Goal: Information Seeking & Learning: Learn about a topic

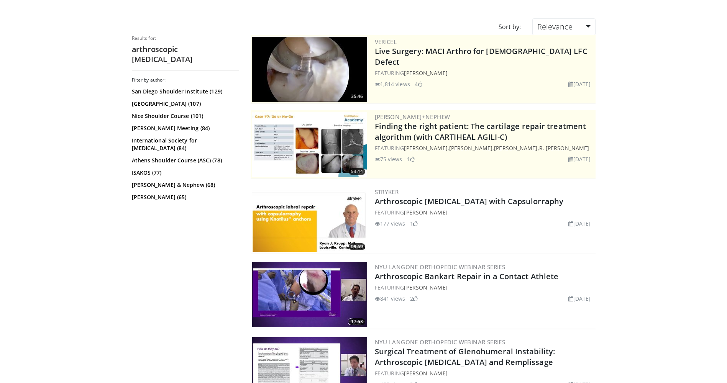
scroll to position [51, 0]
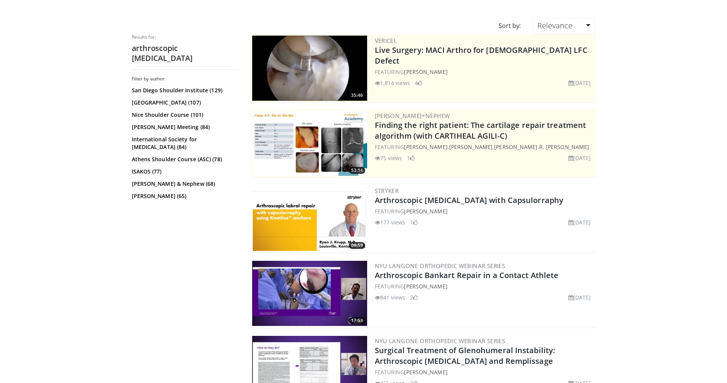
click at [295, 222] on img at bounding box center [309, 218] width 115 height 65
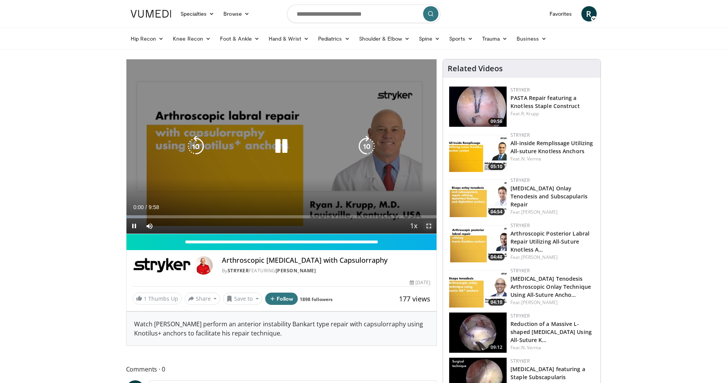
drag, startPoint x: 429, startPoint y: 227, endPoint x: 430, endPoint y: 255, distance: 28.4
click at [429, 227] on span "Video Player" at bounding box center [428, 225] width 15 height 15
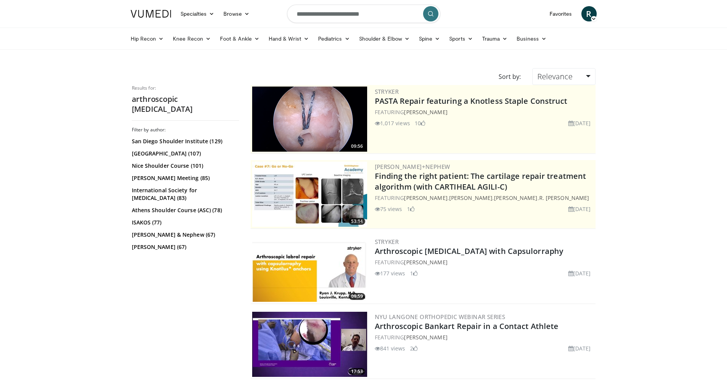
scroll to position [51, 0]
